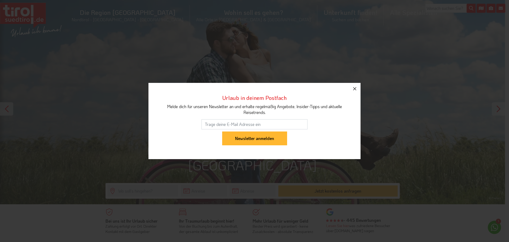
click at [356, 89] on icon "button" at bounding box center [355, 88] width 6 height 6
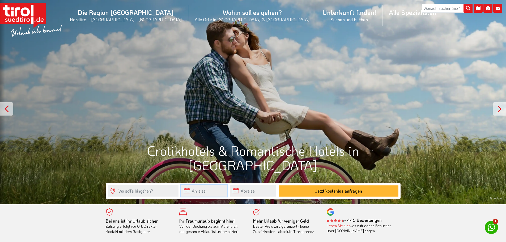
click at [201, 192] on input "text" at bounding box center [204, 190] width 46 height 11
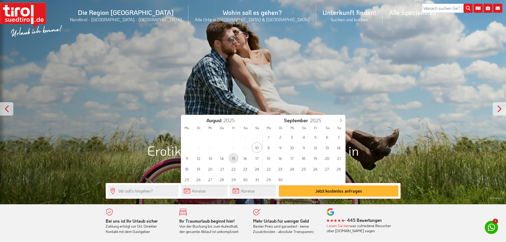
click at [235, 158] on span "15" at bounding box center [233, 158] width 10 height 10
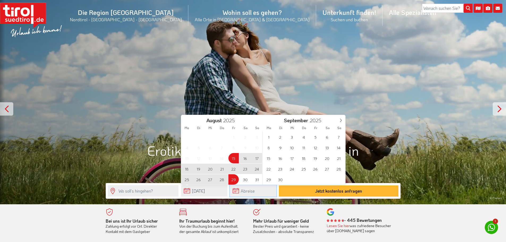
click at [243, 195] on input "text" at bounding box center [253, 190] width 46 height 11
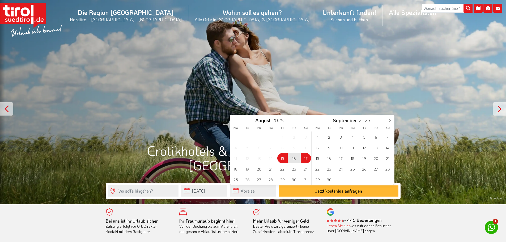
click at [305, 160] on span "17" at bounding box center [305, 158] width 10 height 10
type input "[DATE]"
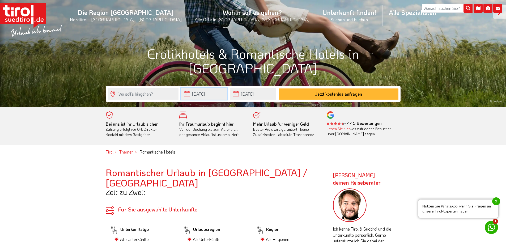
scroll to position [106, 0]
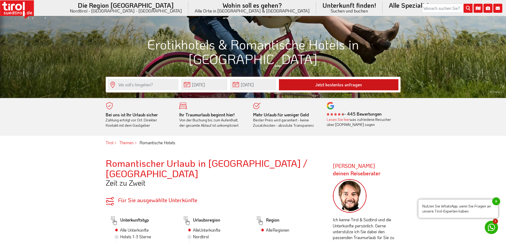
drag, startPoint x: 334, startPoint y: 83, endPoint x: 336, endPoint y: 88, distance: 5.7
click at [334, 84] on button "Jetzt kostenlos anfragen" at bounding box center [338, 84] width 119 height 11
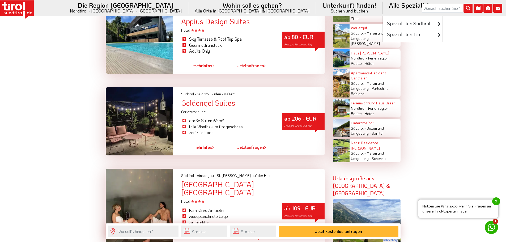
scroll to position [1115, 0]
